Goal: Task Accomplishment & Management: Complete application form

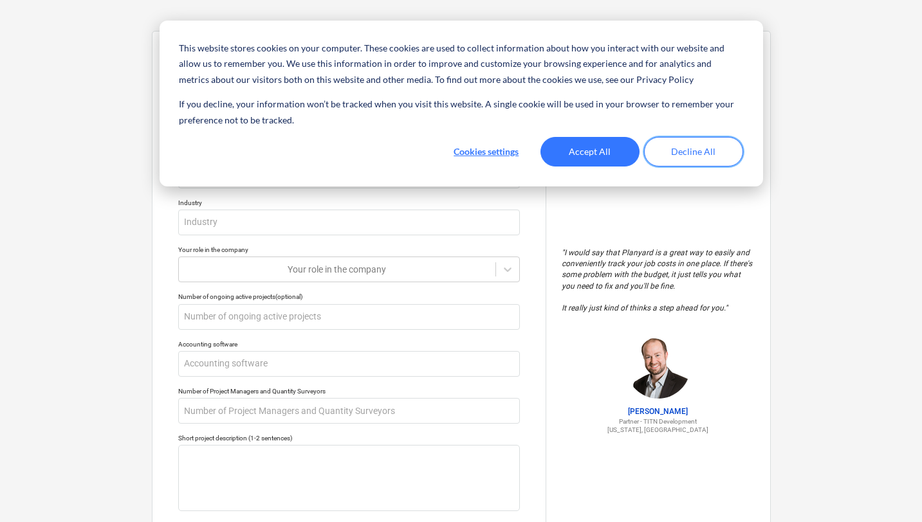
click at [689, 142] on button "Decline All" at bounding box center [693, 152] width 99 height 30
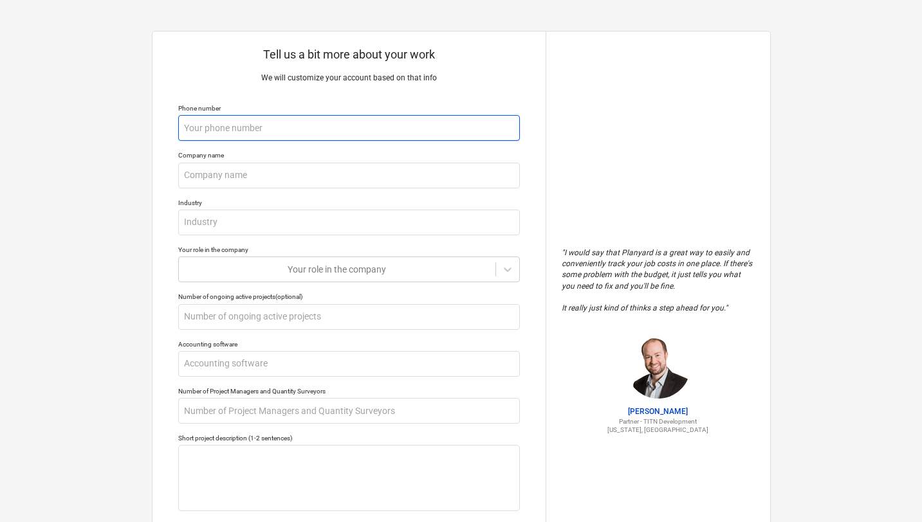
click at [253, 136] on input "text" at bounding box center [349, 128] width 342 height 26
type textarea "x"
type input "0"
type textarea "x"
type input "07"
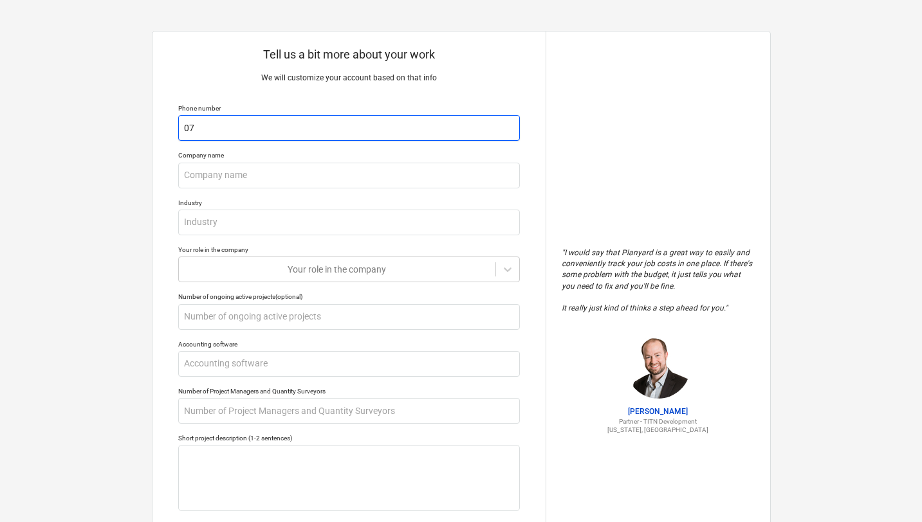
type textarea "x"
